Goal: Information Seeking & Learning: Learn about a topic

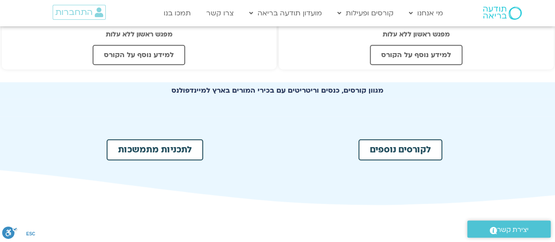
scroll to position [405, 0]
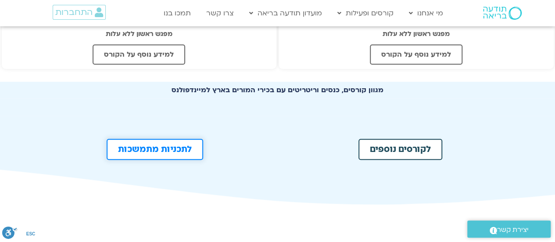
click at [179, 147] on span "לתכניות מתמשכות" at bounding box center [155, 149] width 74 height 9
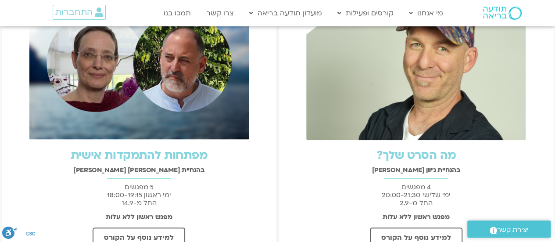
scroll to position [0, 0]
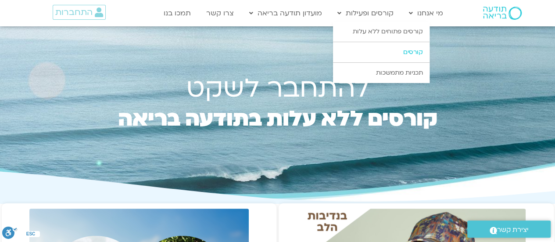
click at [397, 57] on link "קורסים" at bounding box center [381, 52] width 96 height 20
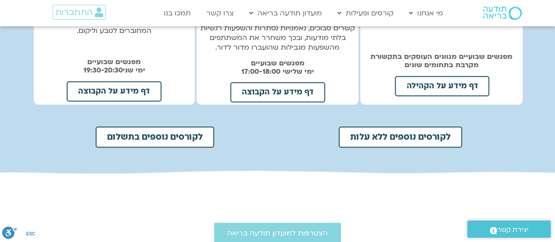
scroll to position [397, 0]
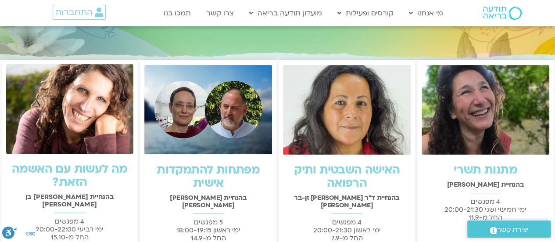
scroll to position [136, 0]
